Goal: Transaction & Acquisition: Purchase product/service

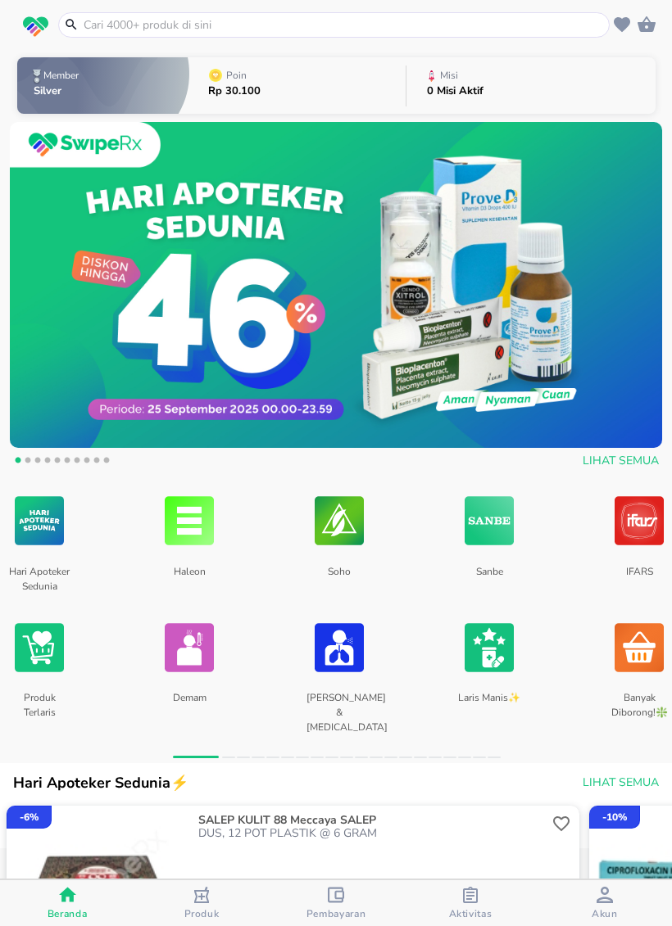
click at [282, 16] on input "text" at bounding box center [343, 24] width 523 height 17
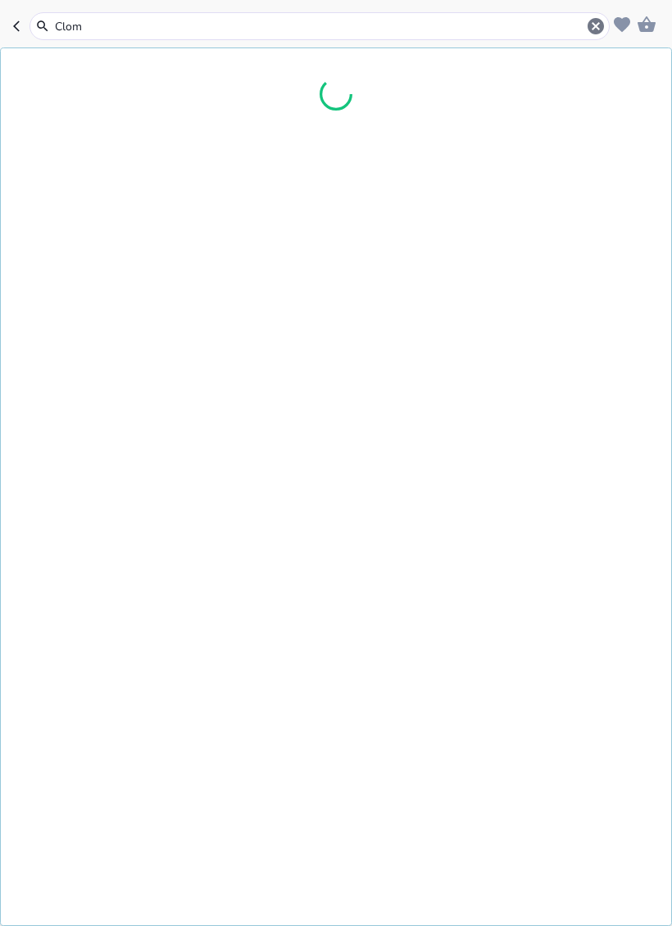
type input "Clomi"
